Goal: Task Accomplishment & Management: Use online tool/utility

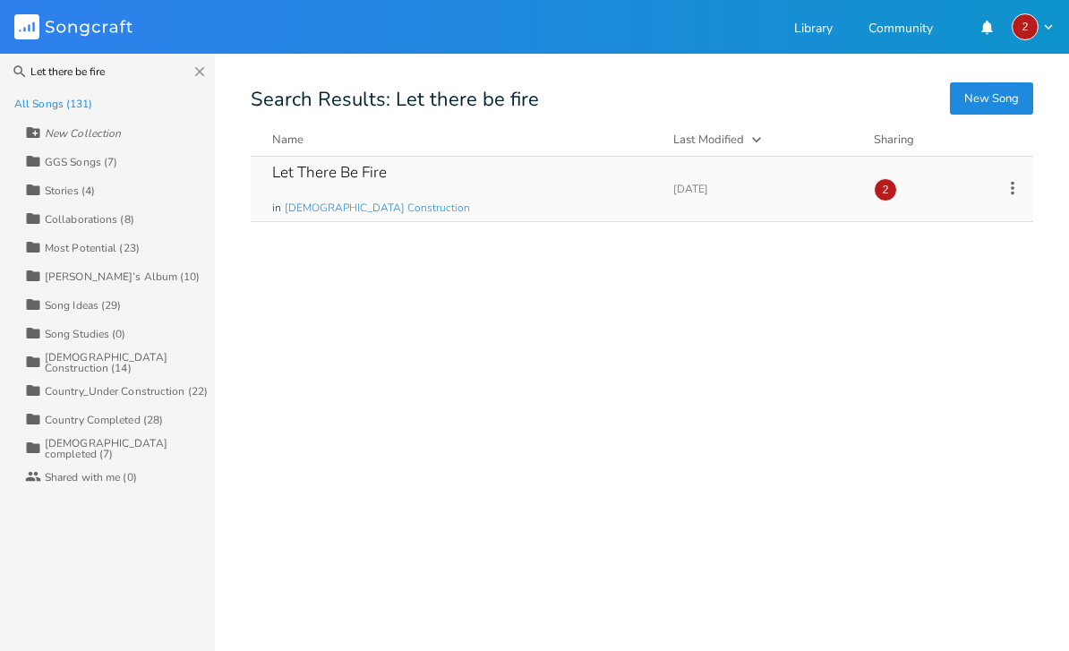
type input "Let there be fire"
click at [439, 176] on div "Let There Be Fire in [DEMOGRAPHIC_DATA] Construction" at bounding box center [462, 189] width 380 height 64
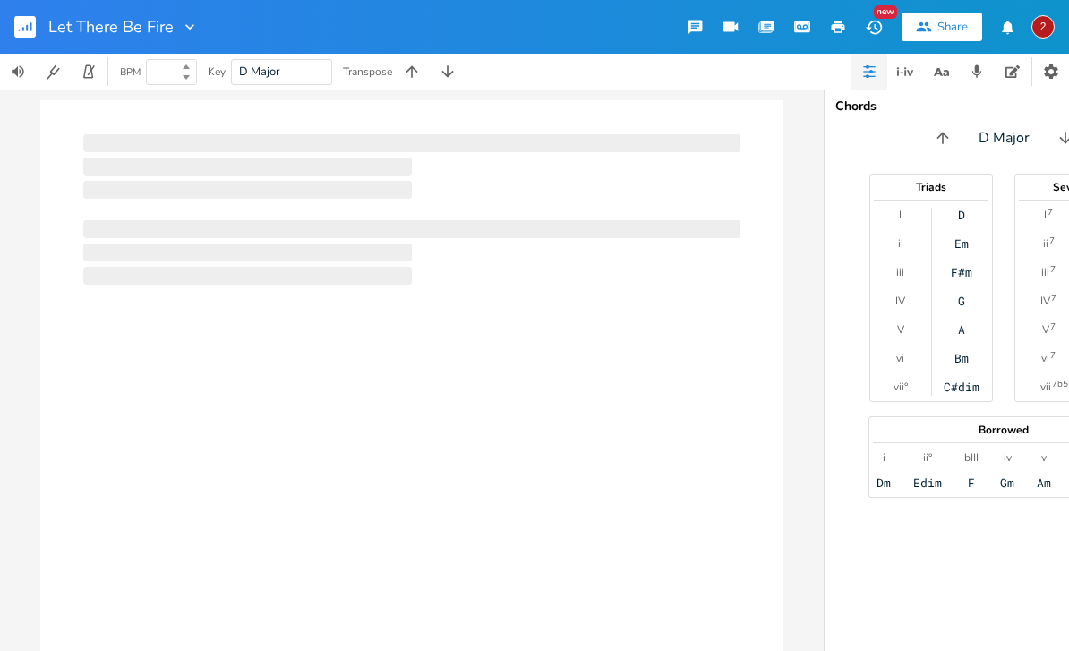
type input "100"
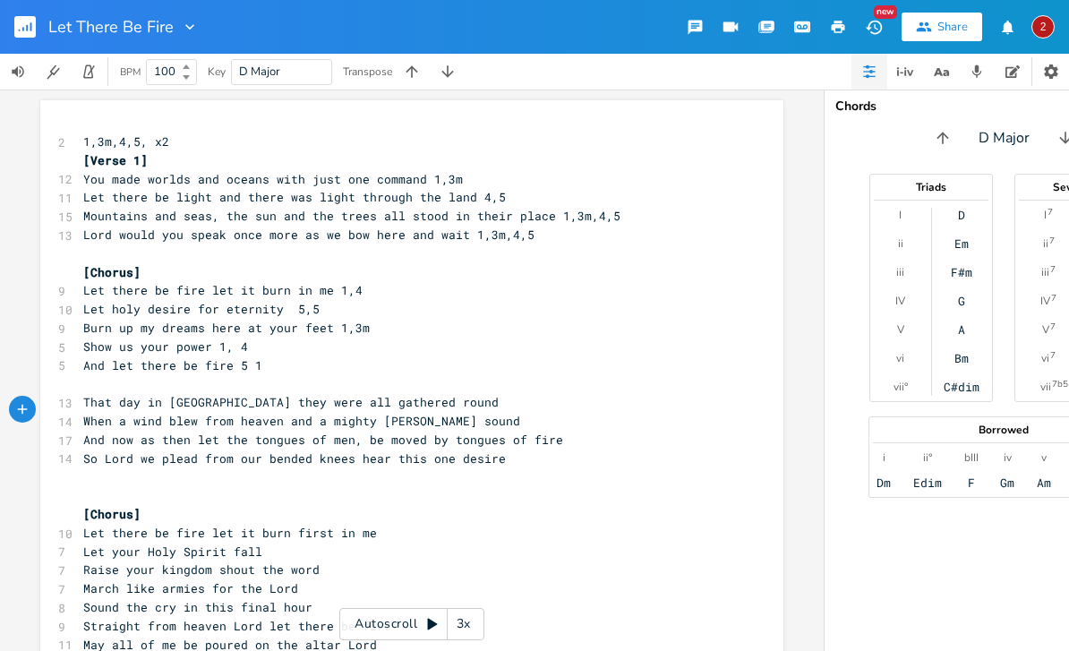
click at [321, 415] on span "When a wind blew from heaven and a mighty [PERSON_NAME] sound" at bounding box center [301, 421] width 437 height 16
click at [126, 413] on span "When a wind blew from heaven and a mighty [PERSON_NAME] sound" at bounding box center [301, 421] width 437 height 16
click at [273, 413] on span "A wind blew from heaven and a mighty [PERSON_NAME] sound" at bounding box center [283, 421] width 401 height 16
click at [530, 467] on pre "​" at bounding box center [403, 476] width 647 height 19
click at [143, 394] on span "That day in [GEOGRAPHIC_DATA] they were all gathered round" at bounding box center [291, 402] width 416 height 16
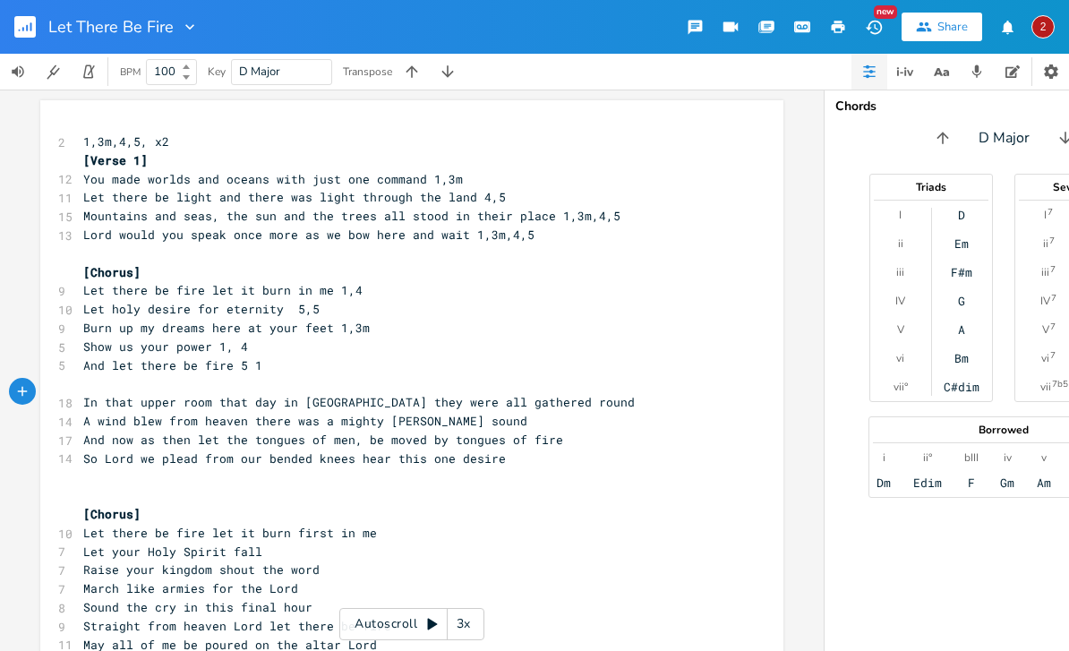
click at [433, 395] on span "In that upper room that day in [GEOGRAPHIC_DATA] they were all gathered round" at bounding box center [359, 402] width 552 height 16
click at [396, 505] on pre "[Chorus]" at bounding box center [403, 514] width 647 height 19
